Goal: Information Seeking & Learning: Learn about a topic

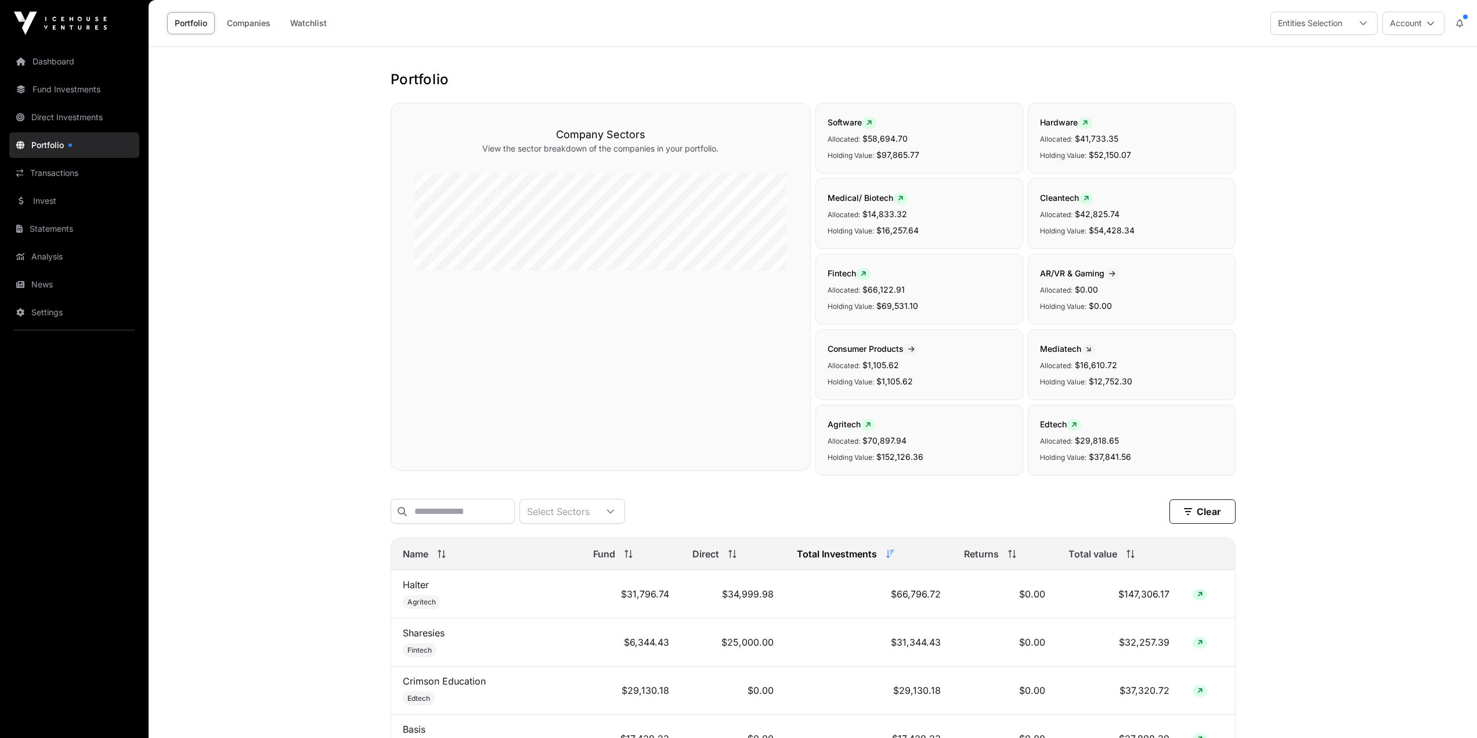
scroll to position [387, 0]
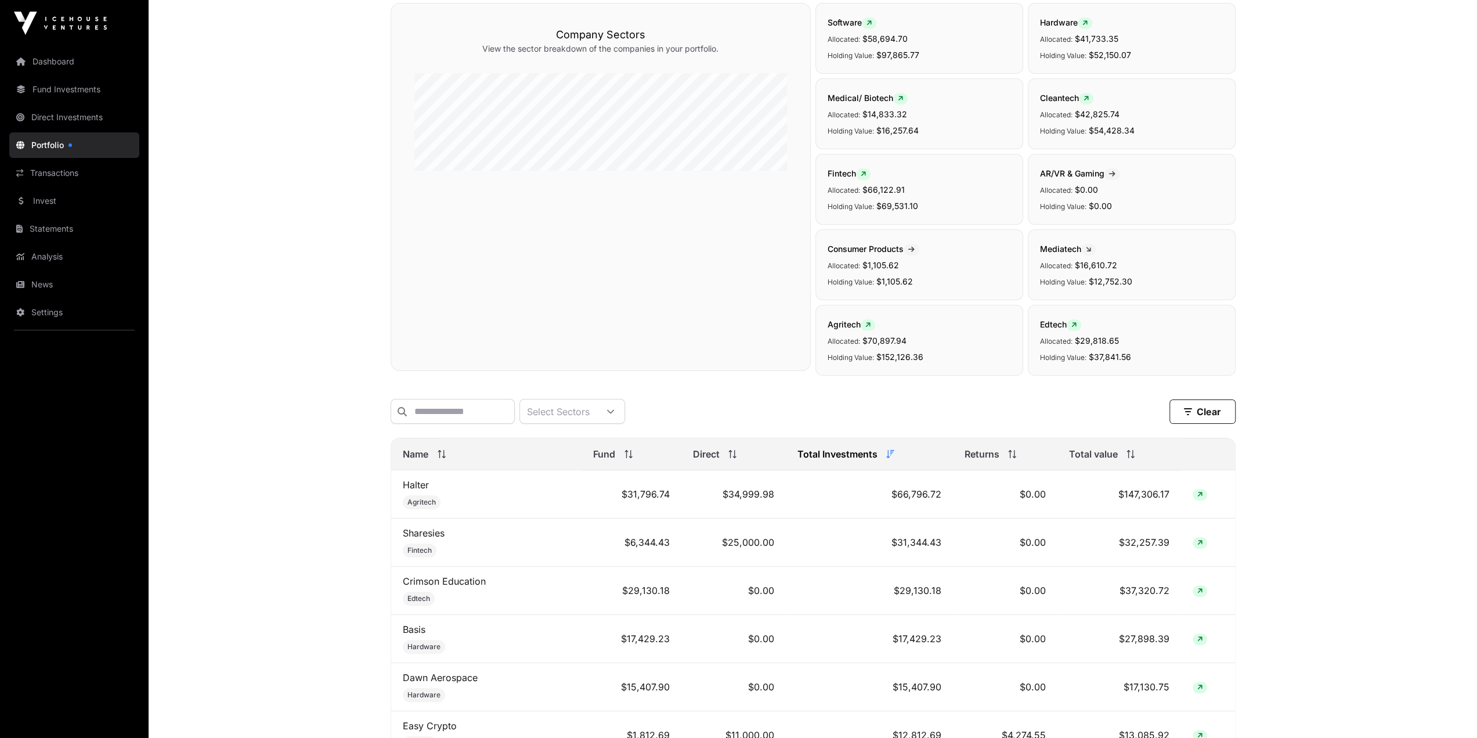
scroll to position [97, 0]
click at [1110, 462] on span "Total value" at bounding box center [1093, 457] width 49 height 14
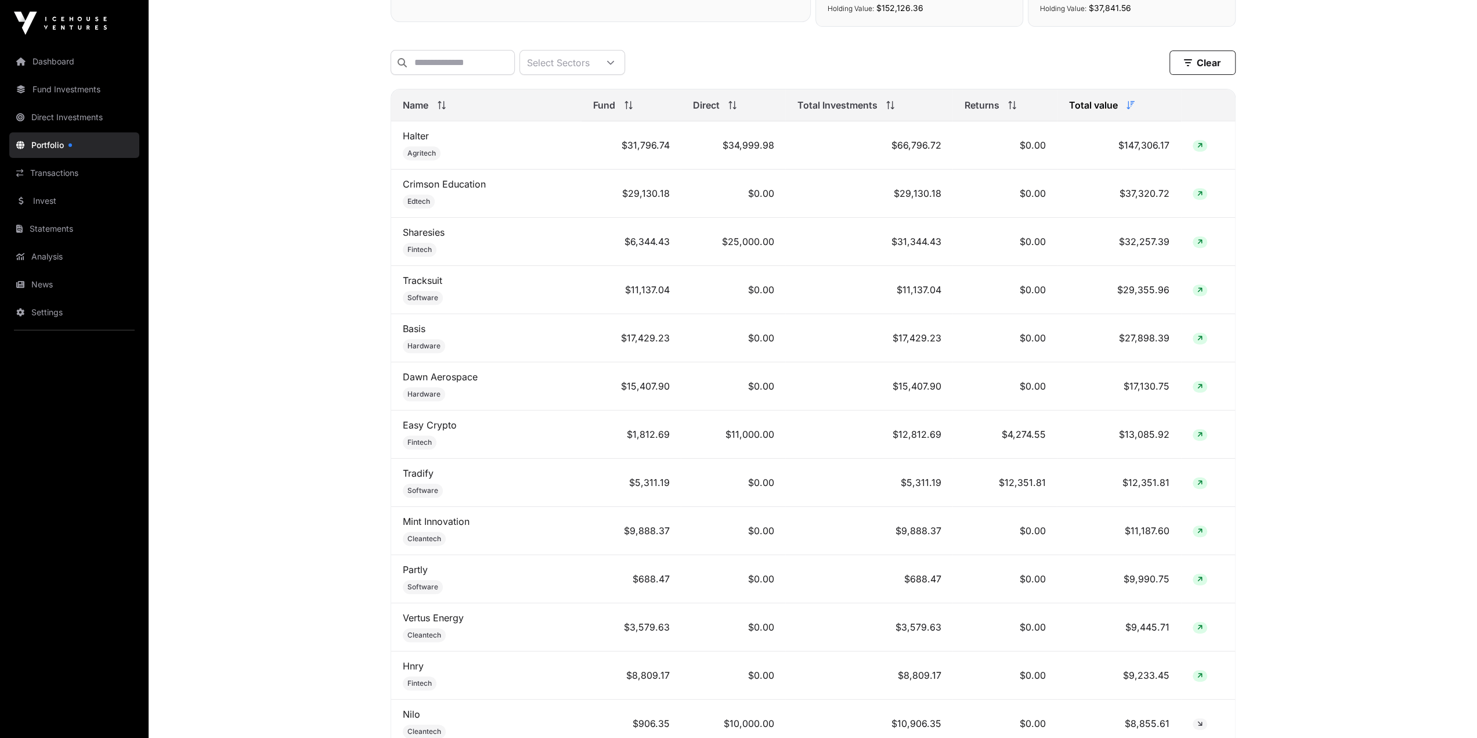
scroll to position [0, 0]
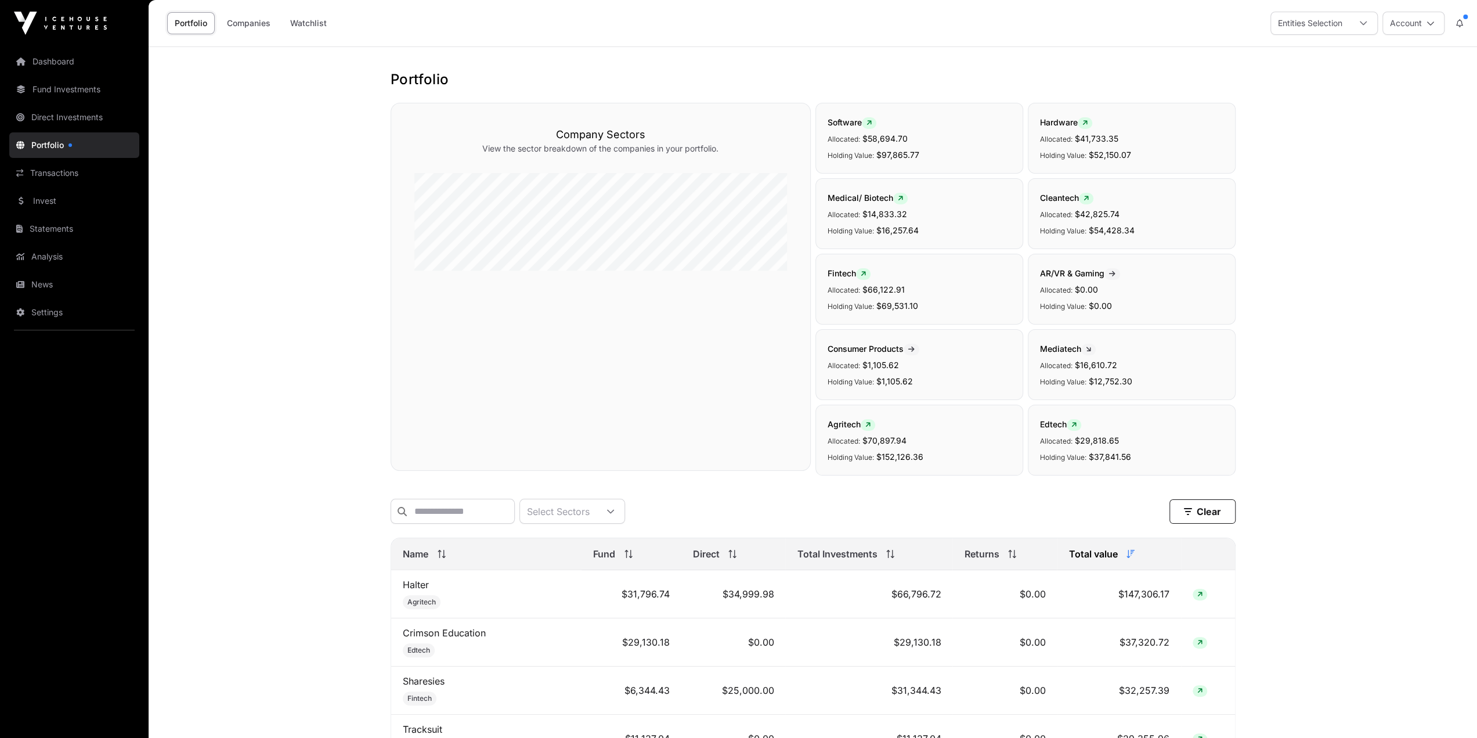
click at [82, 90] on link "Fund Investments" at bounding box center [74, 90] width 130 height 26
click at [84, 89] on link "Fund Investments" at bounding box center [74, 90] width 130 height 26
click at [85, 88] on link "Fund Investments" at bounding box center [74, 90] width 130 height 26
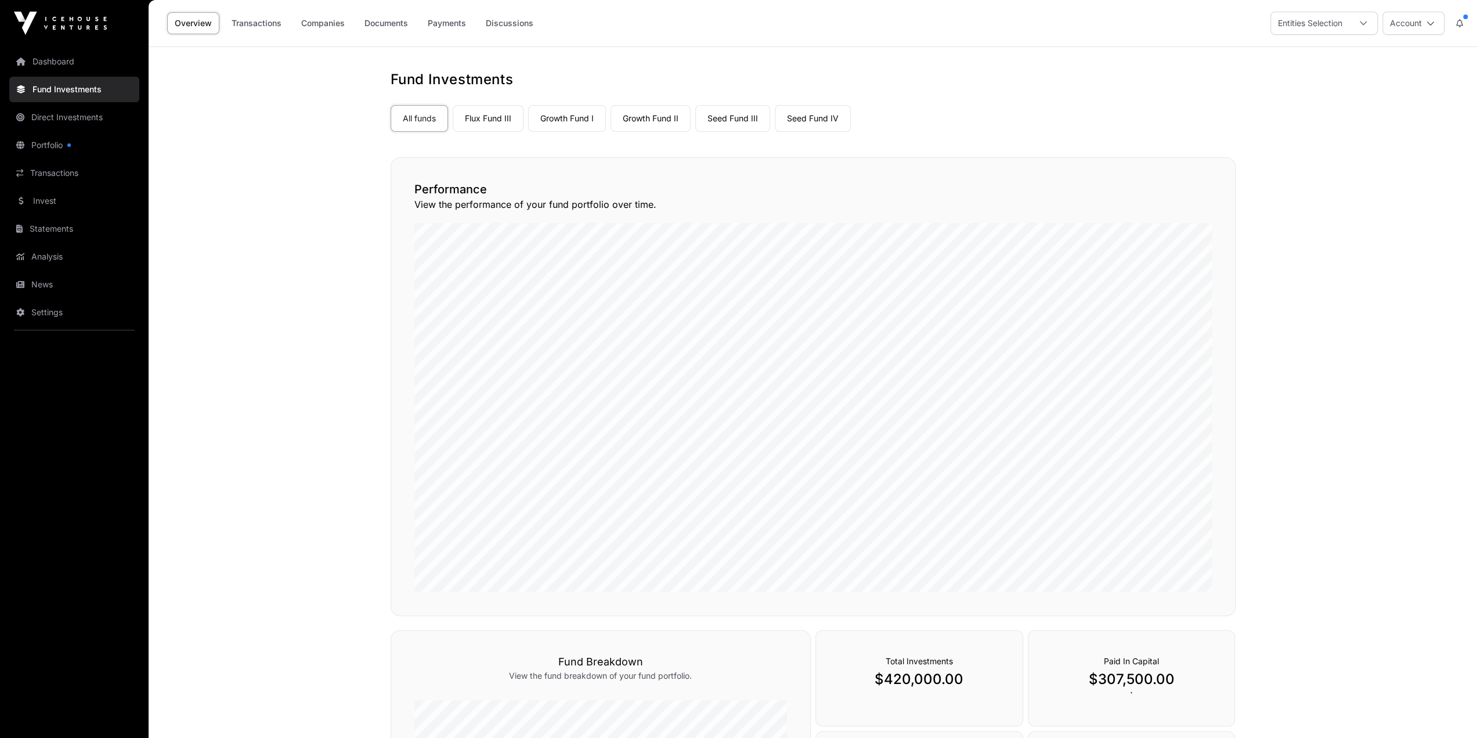
click at [74, 61] on link "Dashboard" at bounding box center [74, 62] width 130 height 26
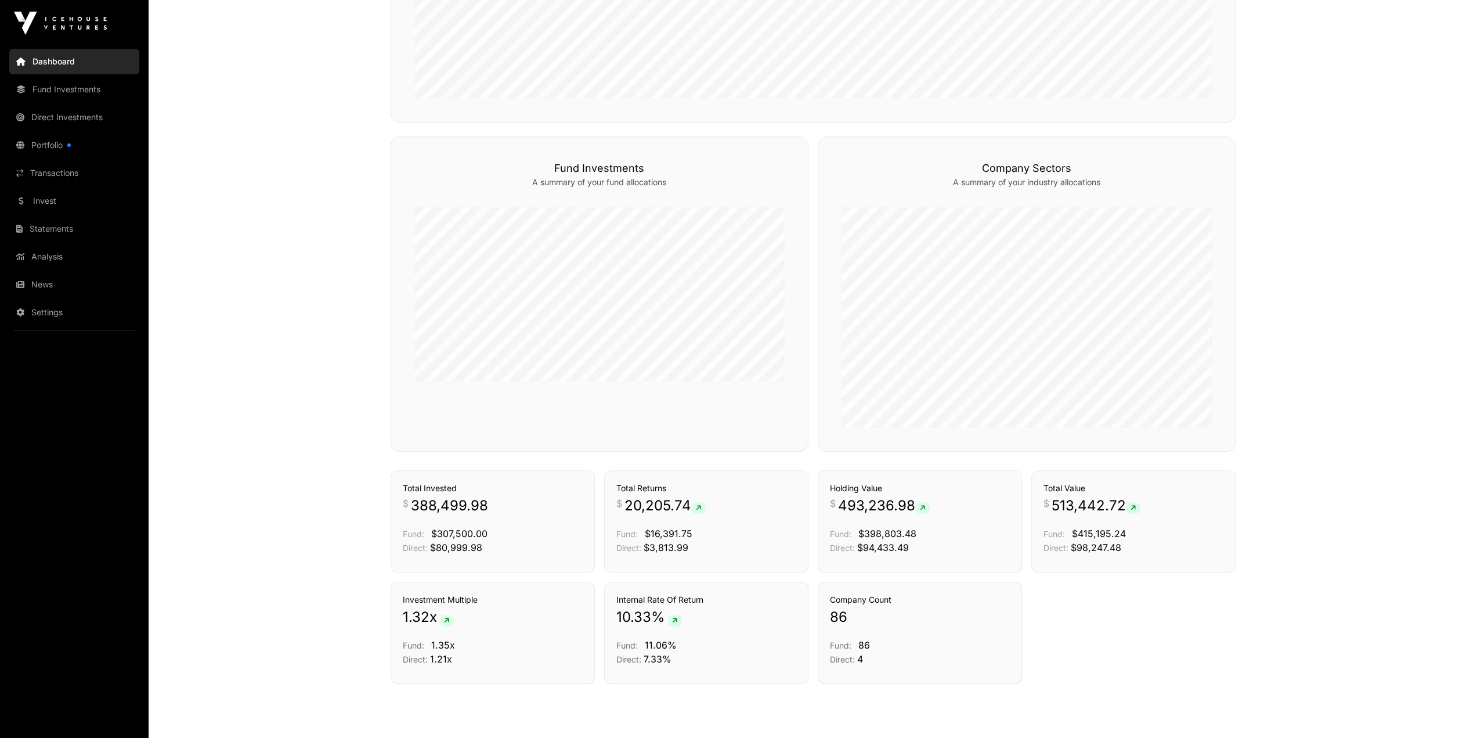
scroll to position [674, 0]
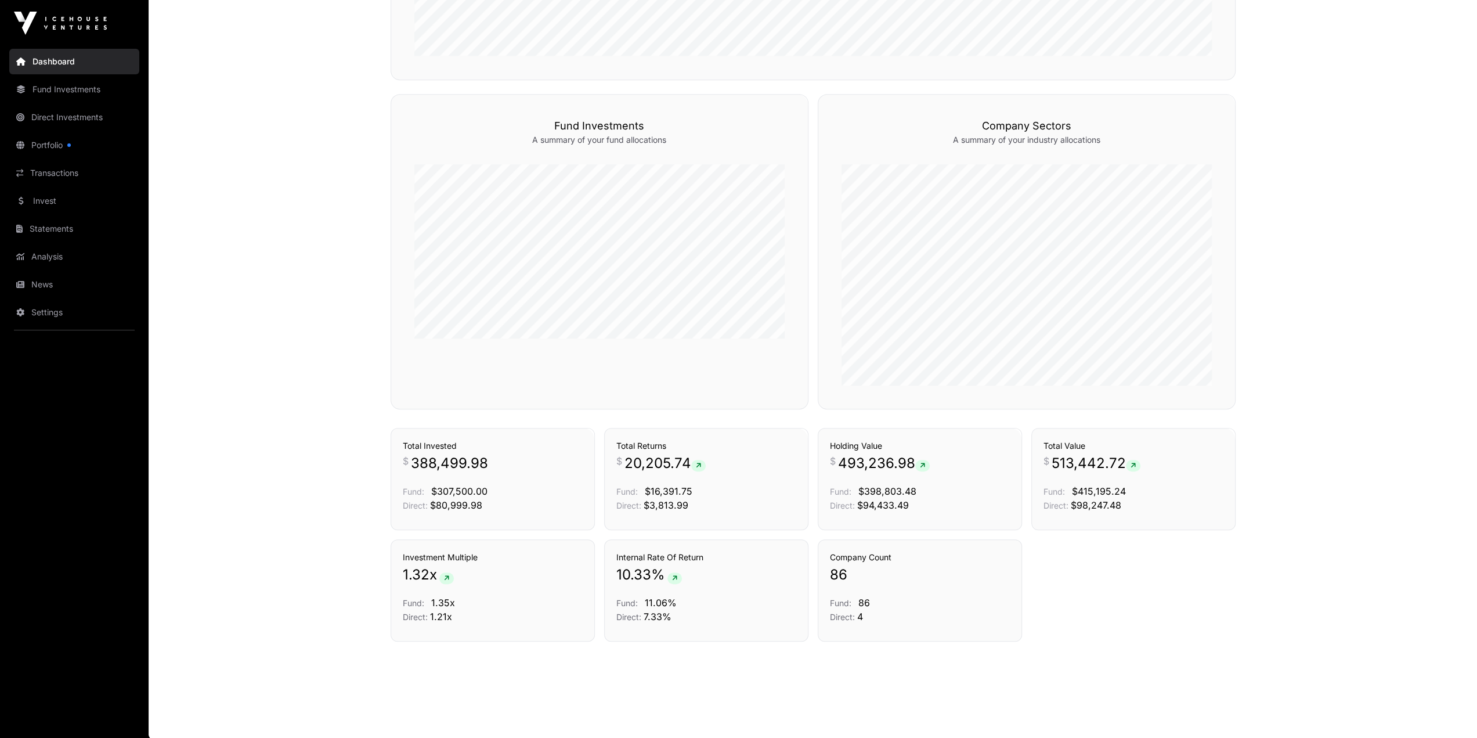
click at [60, 90] on link "Fund Investments" at bounding box center [74, 90] width 130 height 26
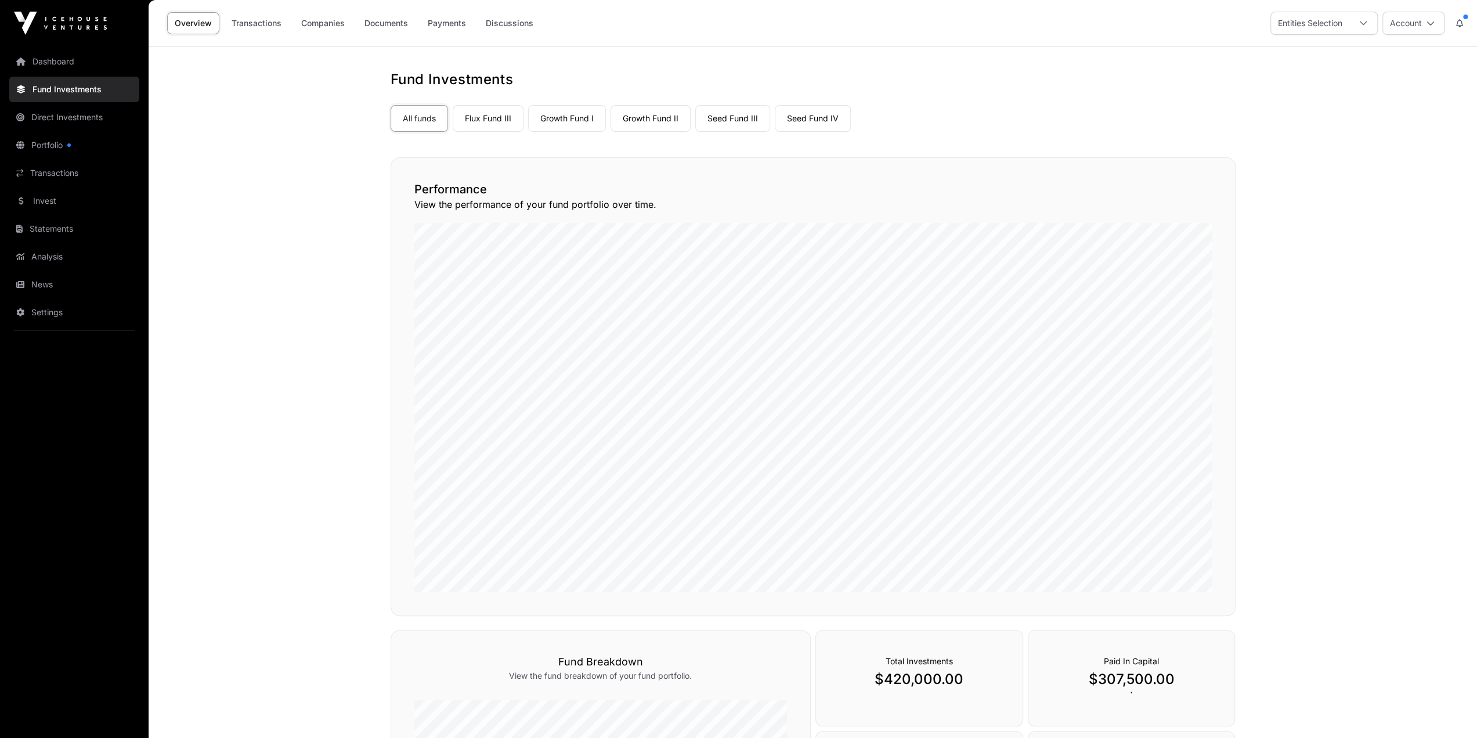
click at [77, 149] on link "Portfolio" at bounding box center [74, 145] width 130 height 26
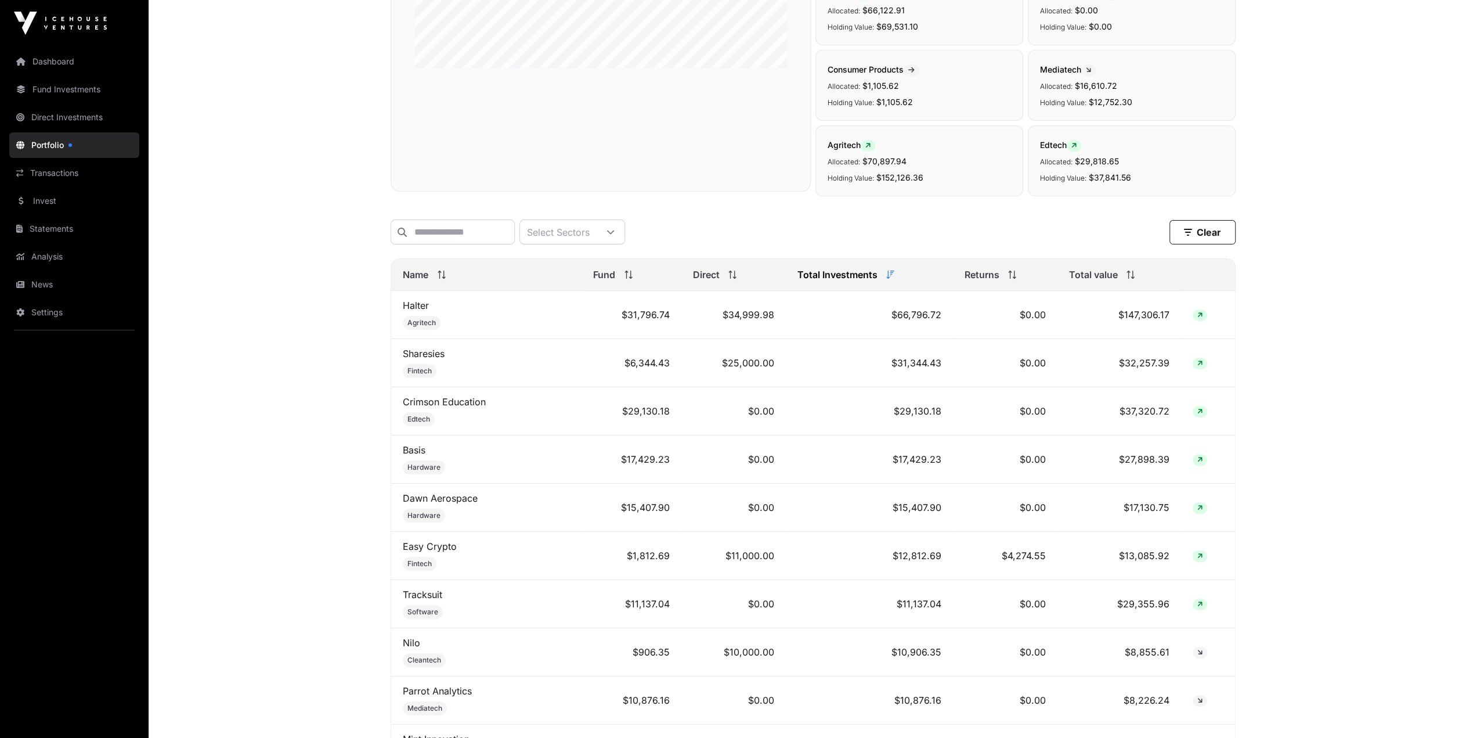
scroll to position [290, 0]
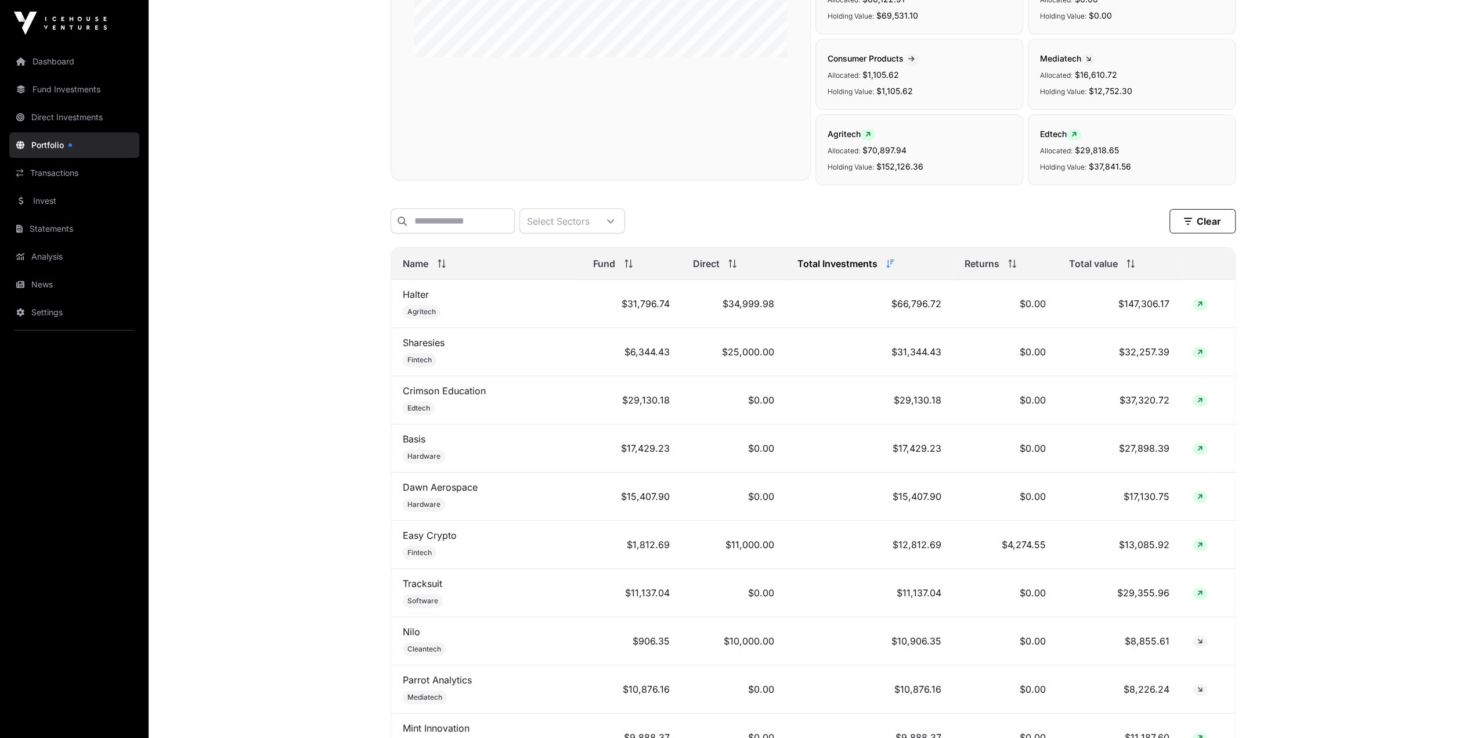
click at [1101, 266] on span "Total value" at bounding box center [1093, 264] width 49 height 14
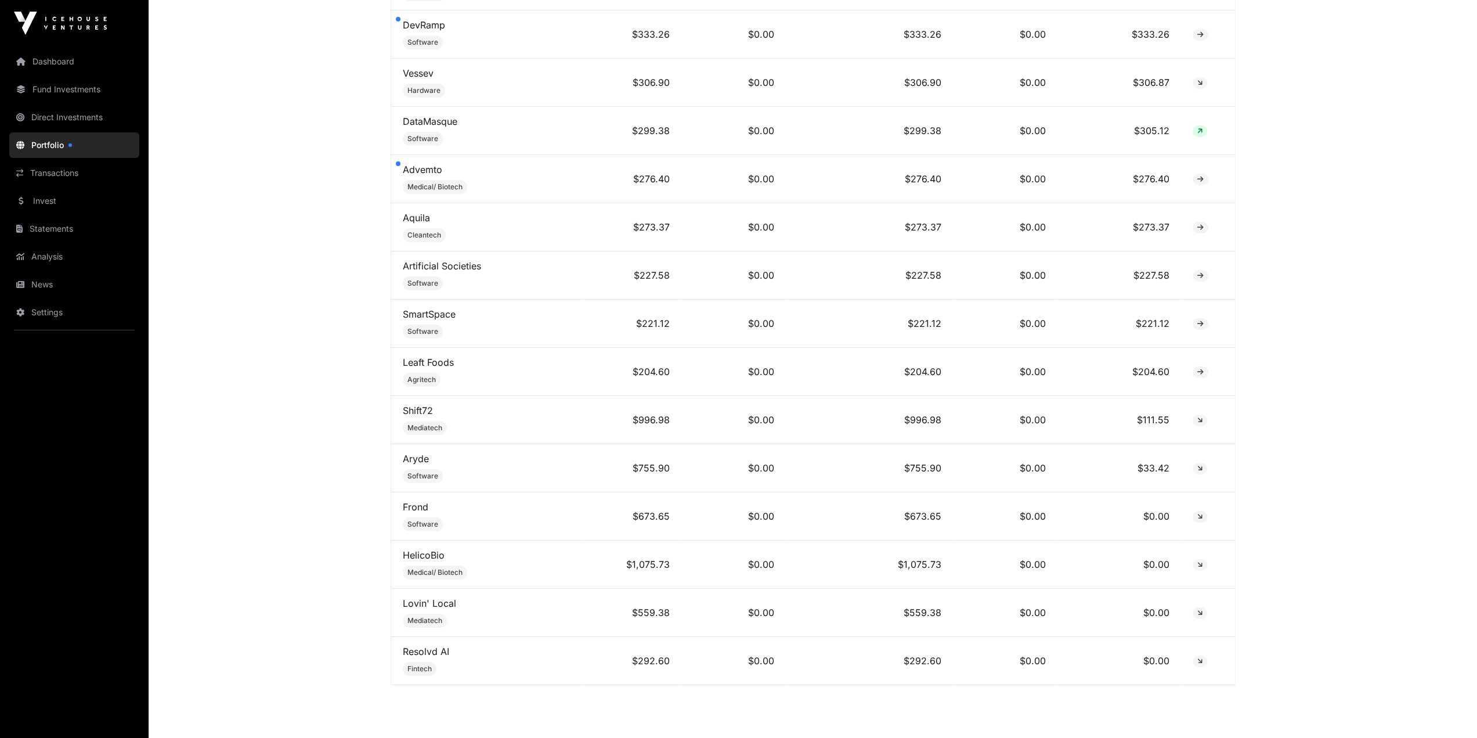
scroll to position [3932, 0]
click at [418, 164] on link "Vessev" at bounding box center [418, 170] width 31 height 12
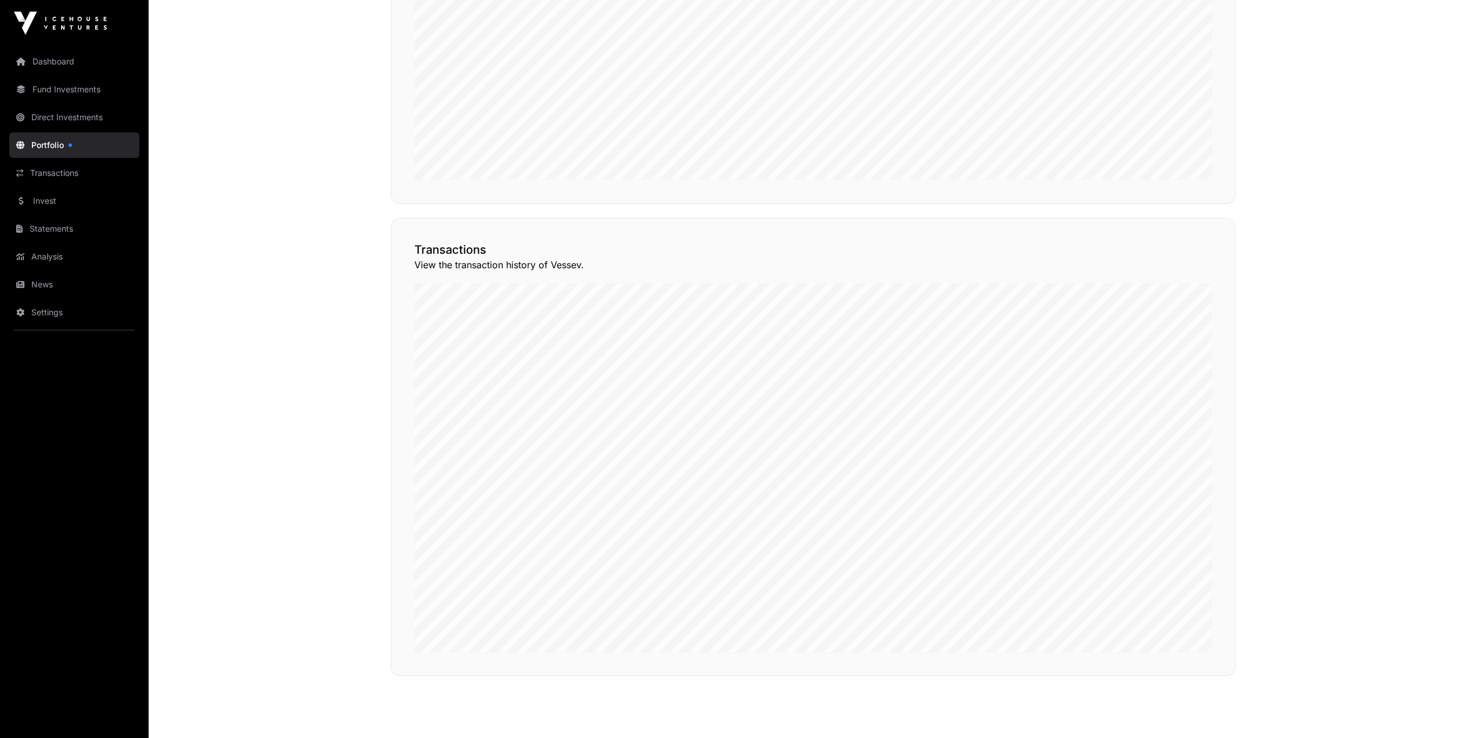
scroll to position [923, 0]
click at [1170, 155] on button "View Transactions" at bounding box center [1184, 145] width 96 height 20
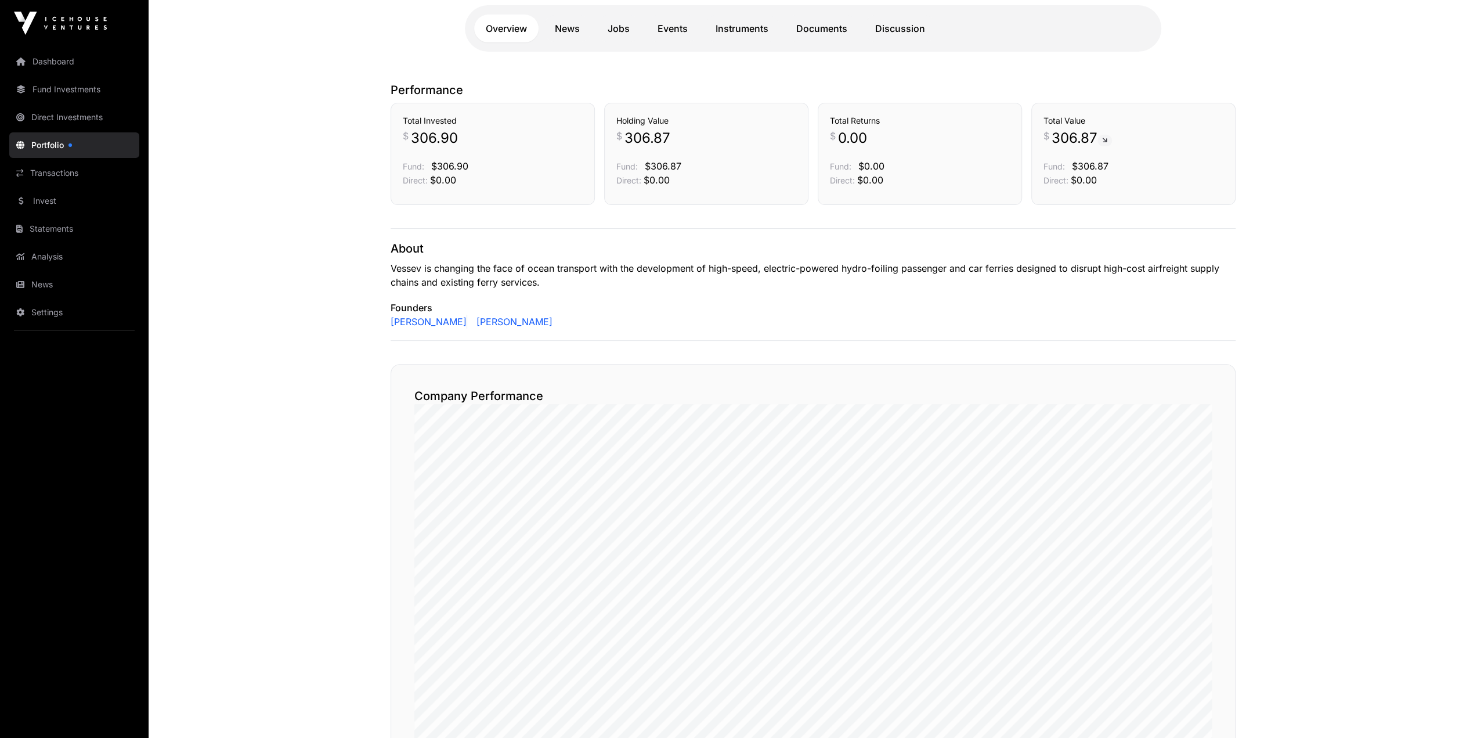
scroll to position [149, 0]
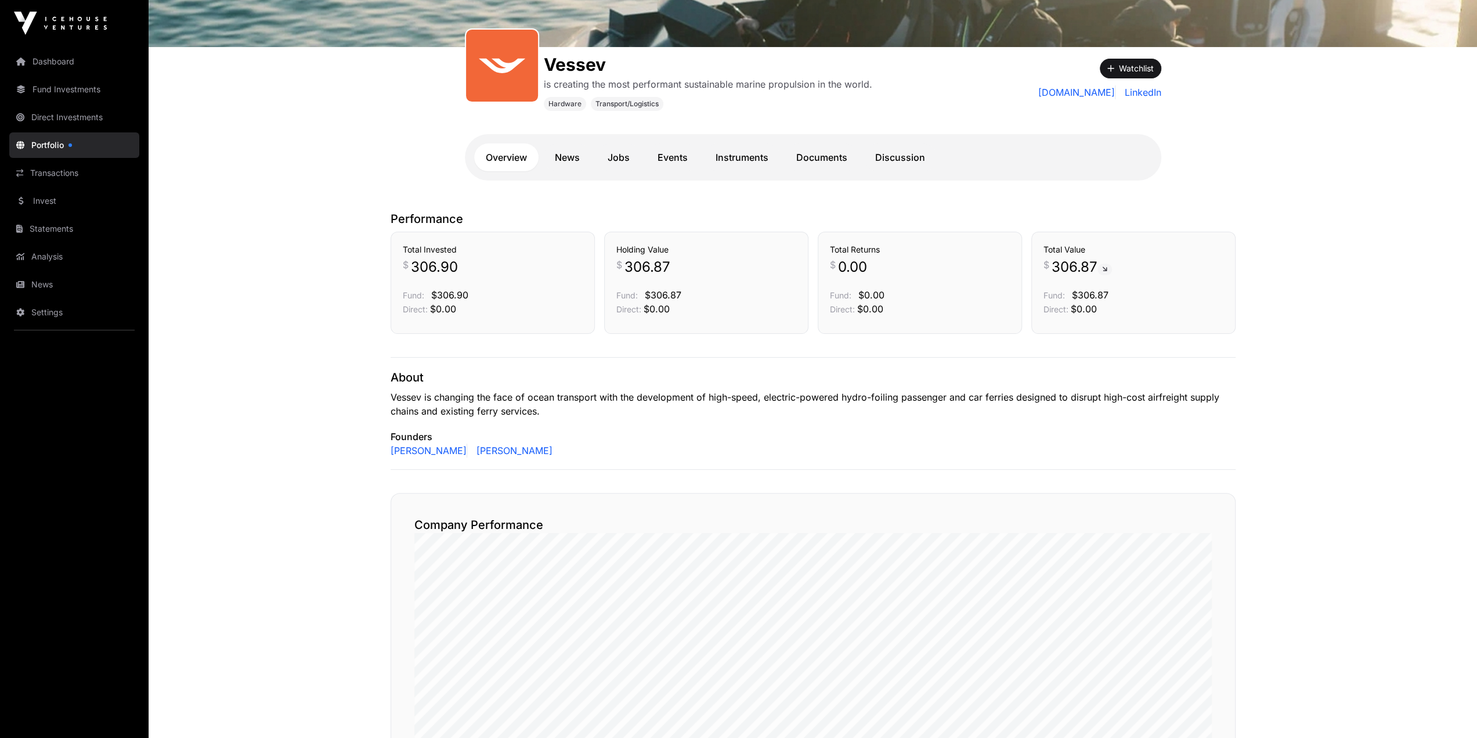
click at [586, 161] on link "News" at bounding box center [567, 157] width 48 height 28
